Goal: Information Seeking & Learning: Learn about a topic

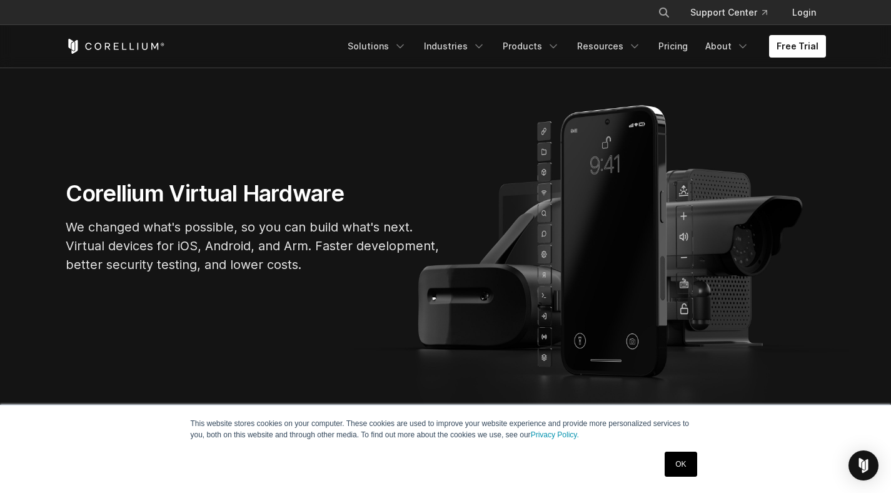
scroll to position [88, 0]
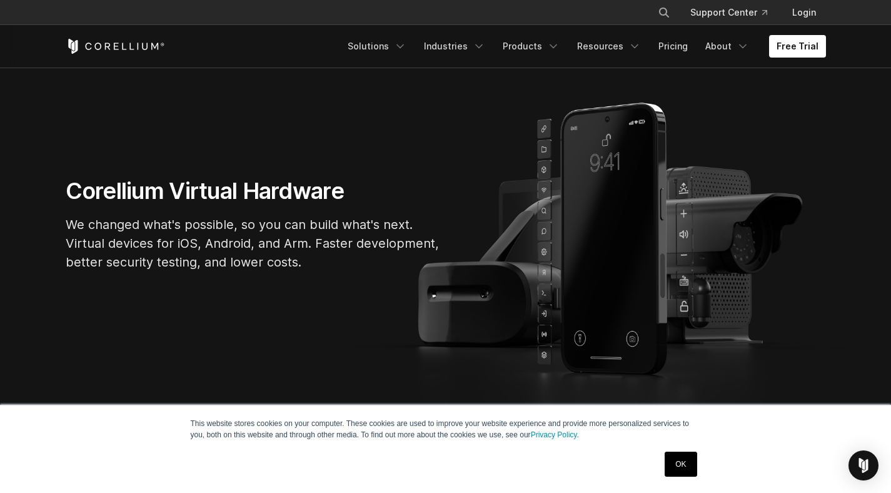
click at [682, 460] on link "OK" at bounding box center [681, 463] width 32 height 25
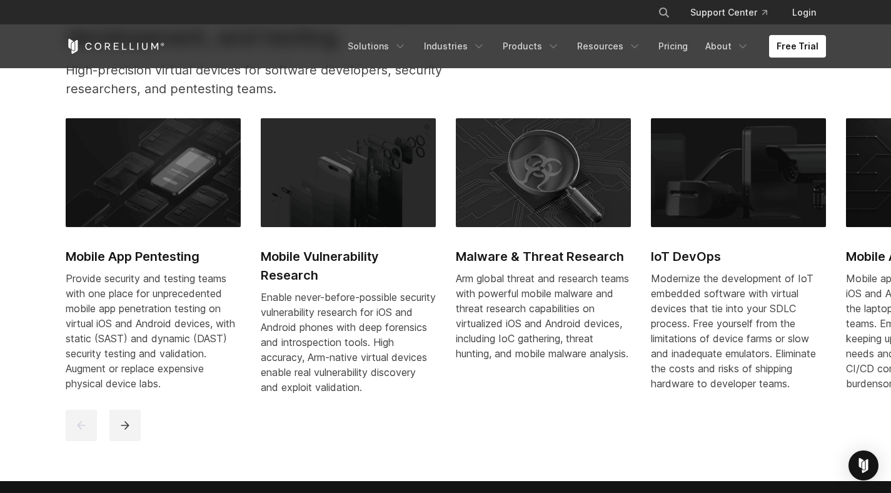
scroll to position [578, 0]
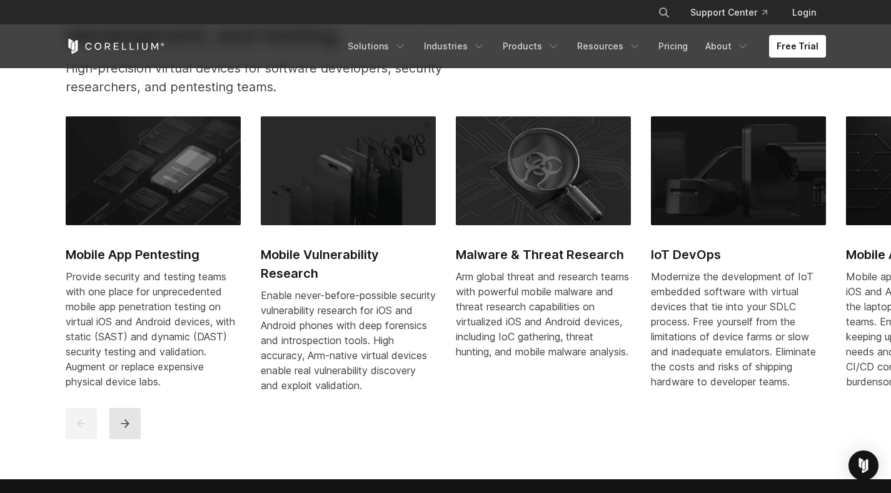
click at [133, 438] on button "next" at bounding box center [124, 423] width 31 height 31
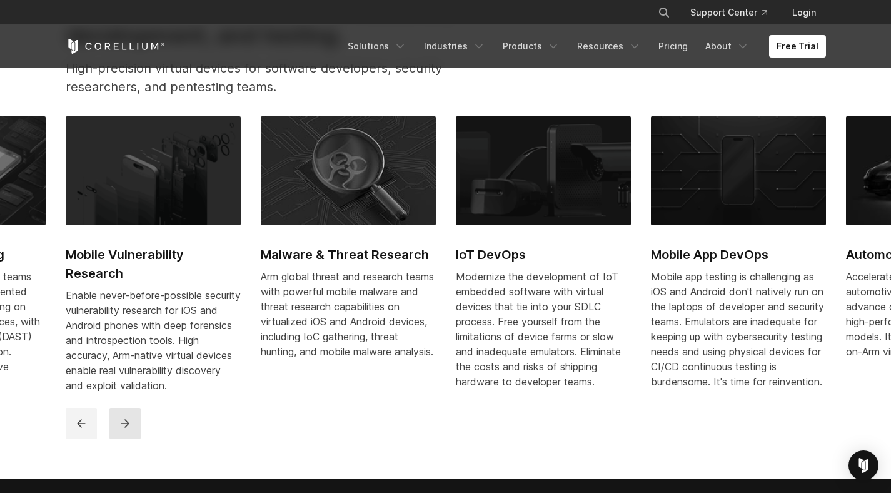
click at [132, 436] on button "next" at bounding box center [124, 423] width 31 height 31
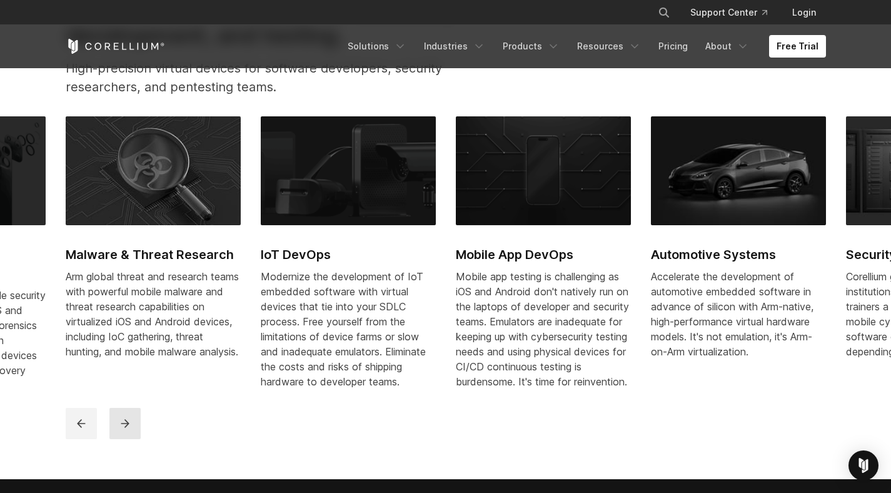
click at [132, 436] on button "next" at bounding box center [124, 423] width 31 height 31
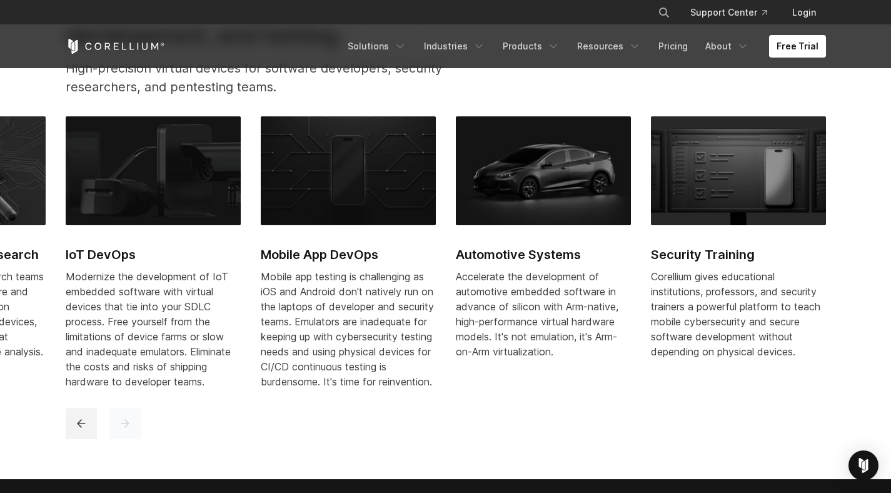
click at [132, 436] on button "next" at bounding box center [124, 423] width 31 height 31
click at [73, 436] on button "previous" at bounding box center [81, 423] width 31 height 31
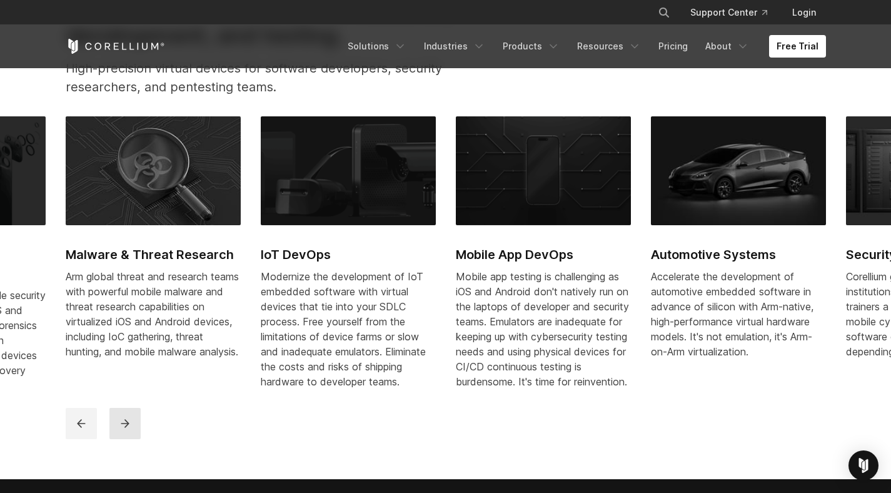
click at [123, 430] on icon "next" at bounding box center [125, 423] width 13 height 13
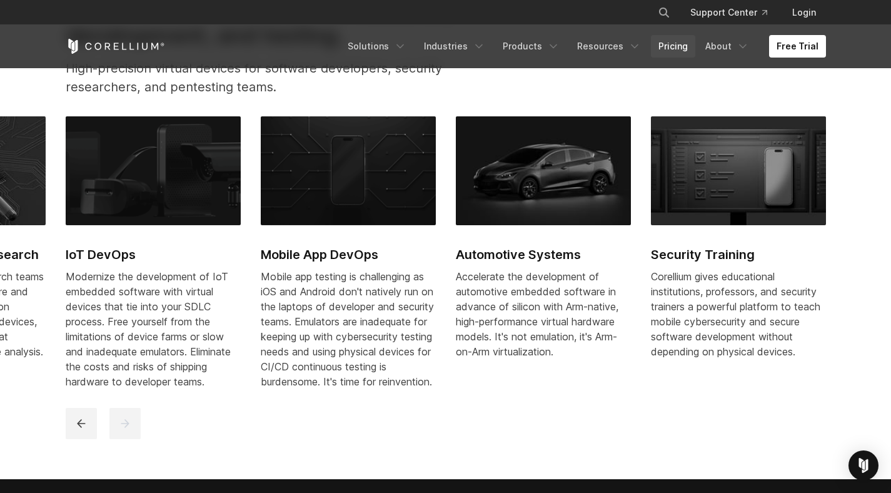
click at [668, 43] on link "Pricing" at bounding box center [673, 46] width 44 height 23
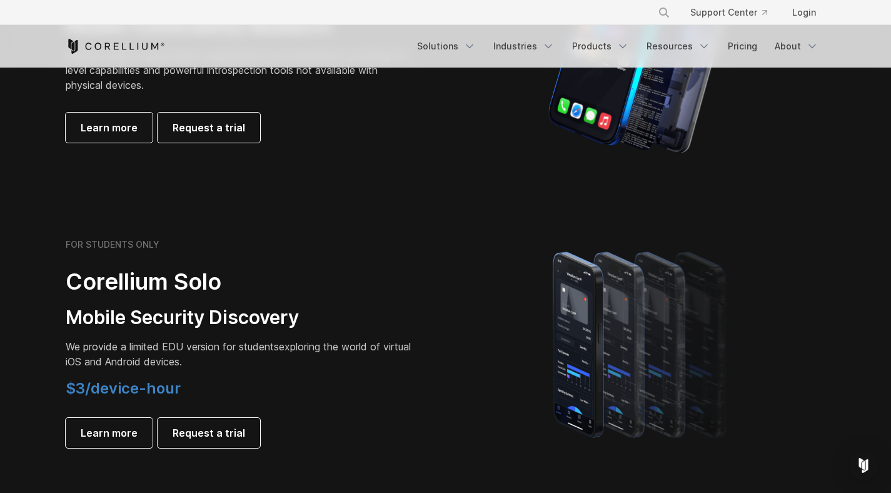
scroll to position [141, 0]
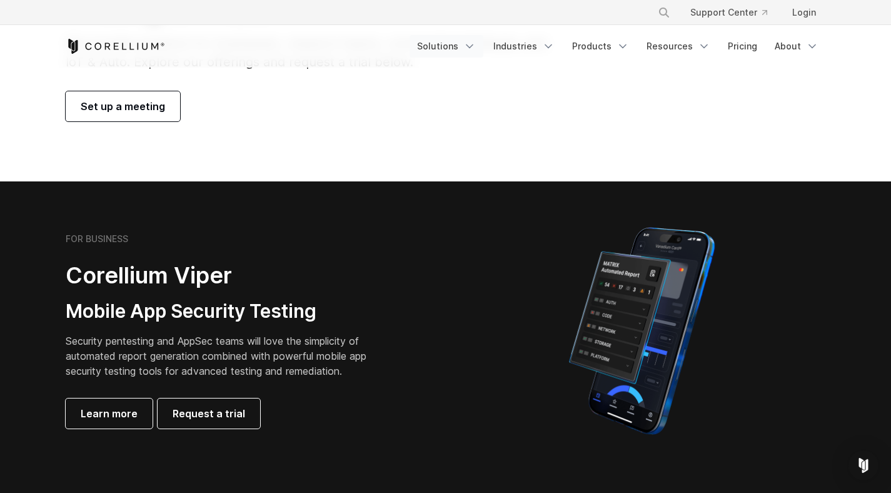
click at [460, 49] on link "Solutions" at bounding box center [447, 46] width 74 height 23
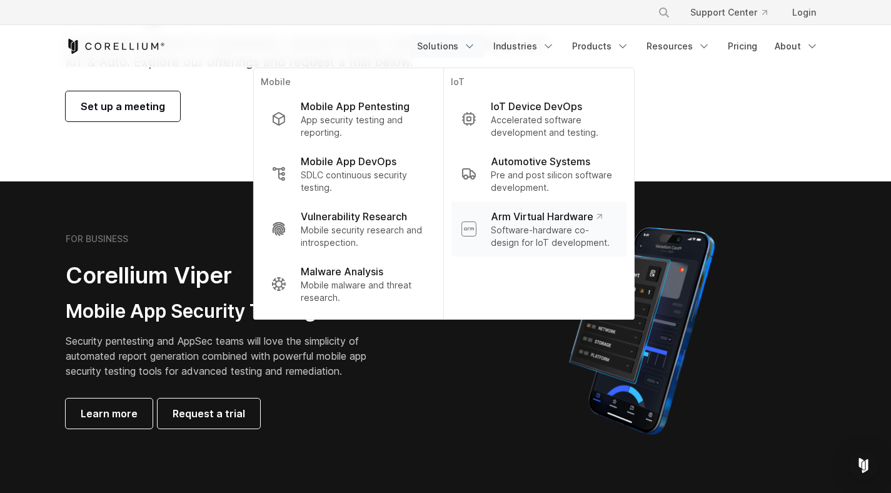
click at [576, 239] on p "Software-hardware co-design for IoT development." at bounding box center [553, 236] width 125 height 25
